Goal: Task Accomplishment & Management: Manage account settings

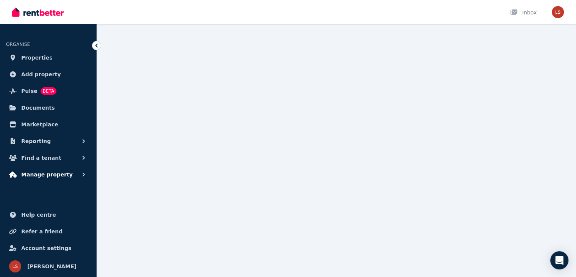
click at [52, 172] on span "Manage property" at bounding box center [47, 174] width 52 height 9
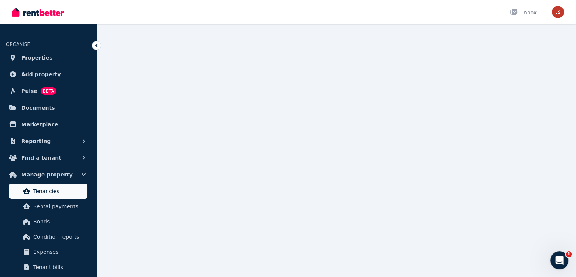
click at [52, 187] on span "Tenancies" at bounding box center [58, 190] width 51 height 9
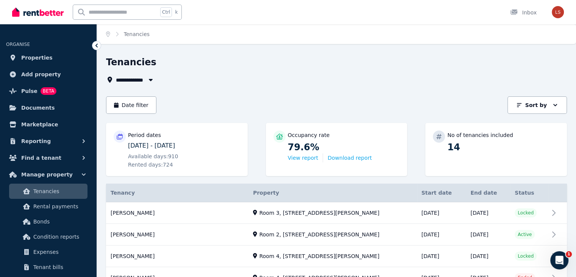
scroll to position [55, 0]
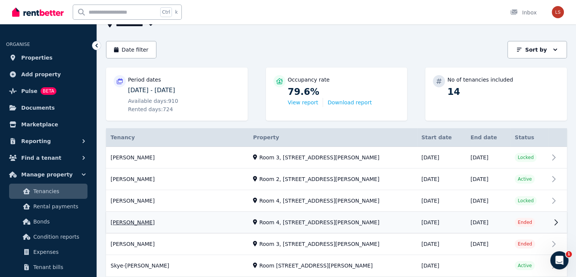
click at [187, 222] on link "View property details" at bounding box center [336, 222] width 461 height 21
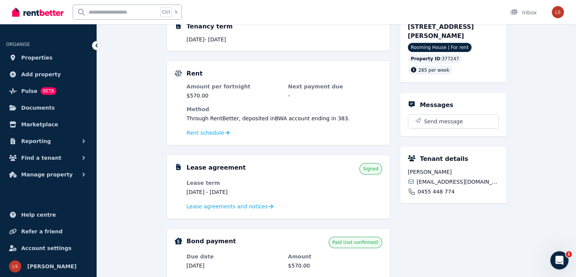
scroll to position [102, 0]
click at [213, 133] on span "Rent schedule" at bounding box center [206, 133] width 38 height 8
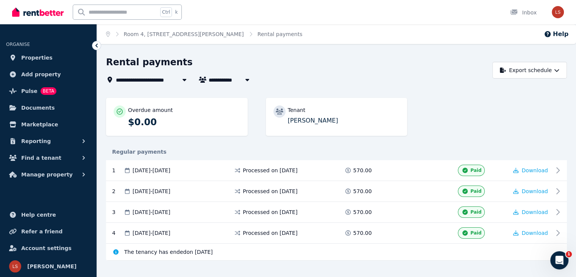
scroll to position [10, 0]
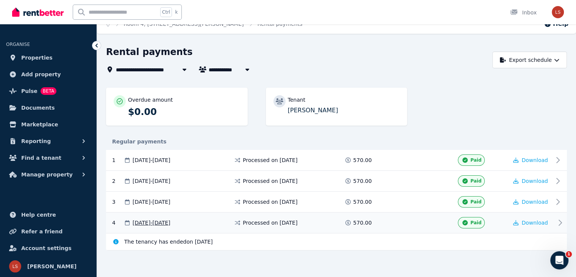
click at [385, 226] on span at bounding box center [407, 222] width 57 height 11
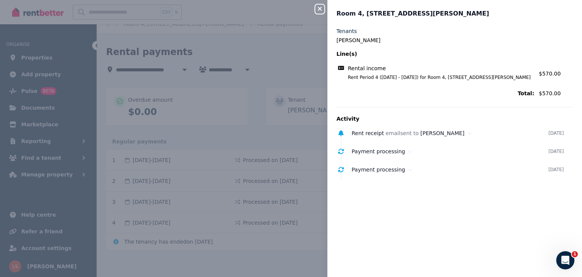
click at [308, 62] on div "Close panel Room 4, 5/[GEOGRAPHIC_DATA][PERSON_NAME] Tenants [PERSON_NAME] Line…" at bounding box center [291, 138] width 582 height 277
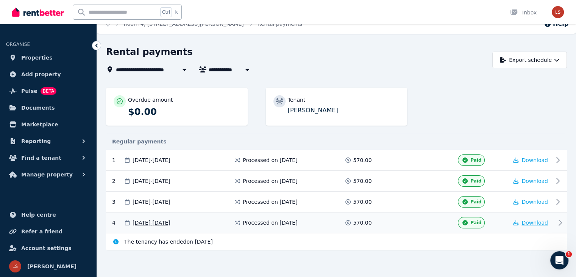
click at [523, 222] on span "Download" at bounding box center [535, 222] width 27 height 6
